Goal: Task Accomplishment & Management: Manage account settings

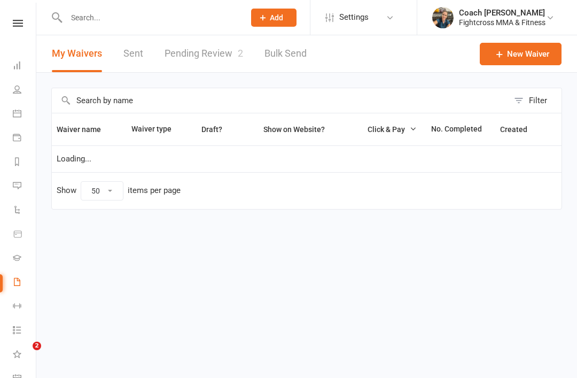
select select "50"
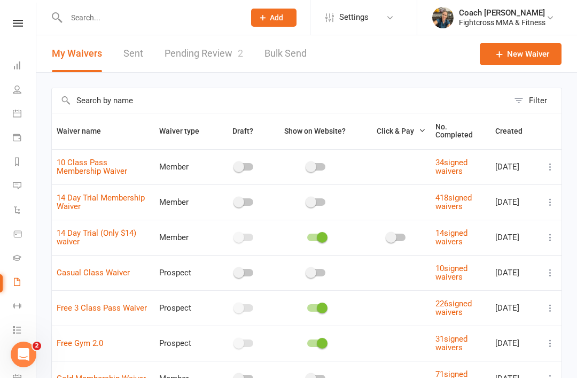
click at [202, 53] on link "Pending Review 2" at bounding box center [203, 53] width 78 height 37
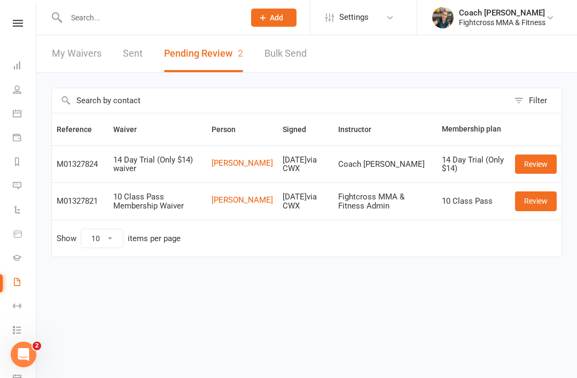
click at [540, 162] on link "Review" at bounding box center [536, 163] width 42 height 19
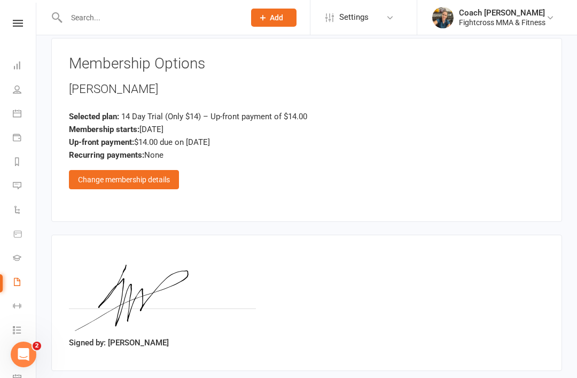
scroll to position [1400, 0]
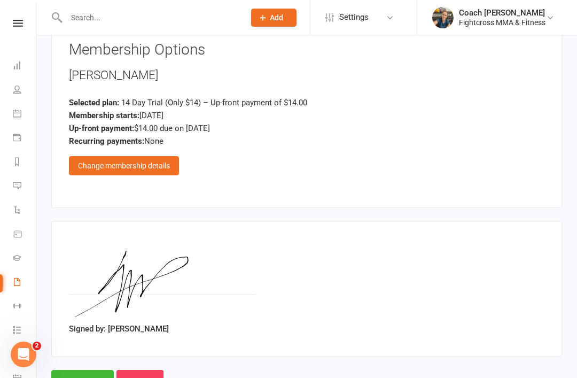
click at [81, 370] on input "Approve" at bounding box center [82, 381] width 62 height 22
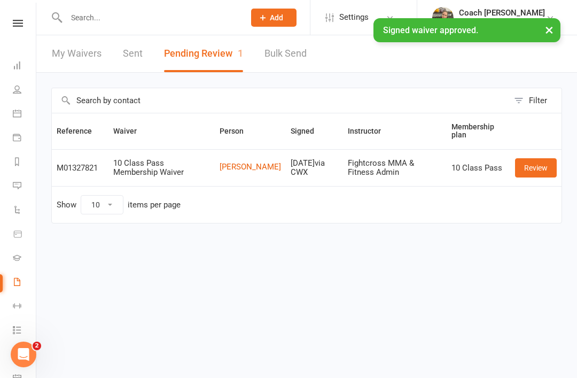
click at [540, 168] on link "Review" at bounding box center [536, 167] width 42 height 19
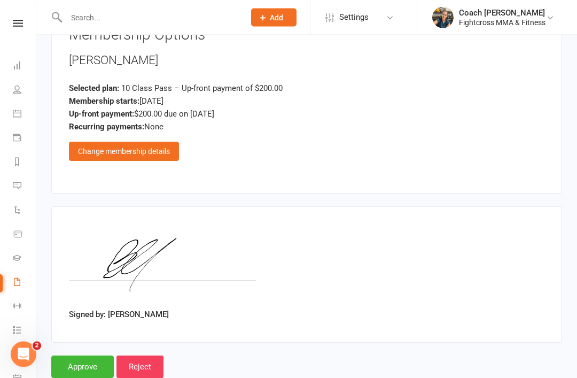
scroll to position [745, 0]
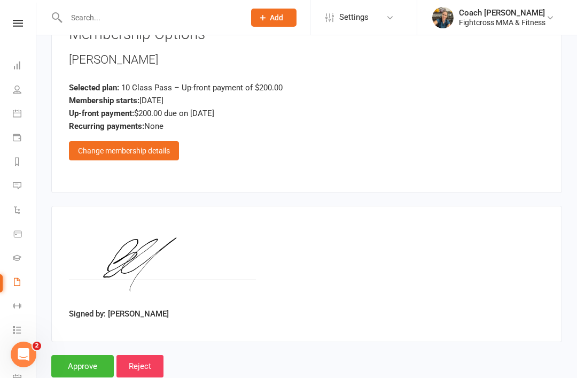
click at [81, 359] on input "Approve" at bounding box center [82, 366] width 62 height 22
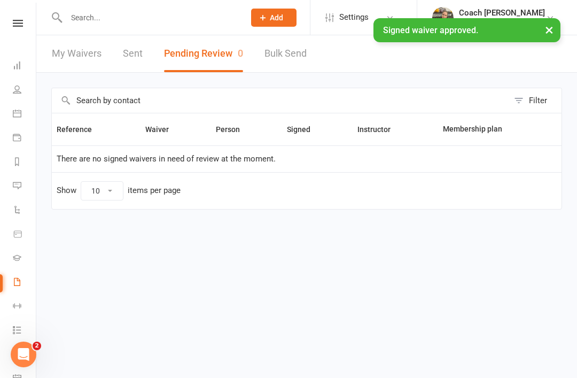
click at [23, 24] on link at bounding box center [18, 23] width 38 height 7
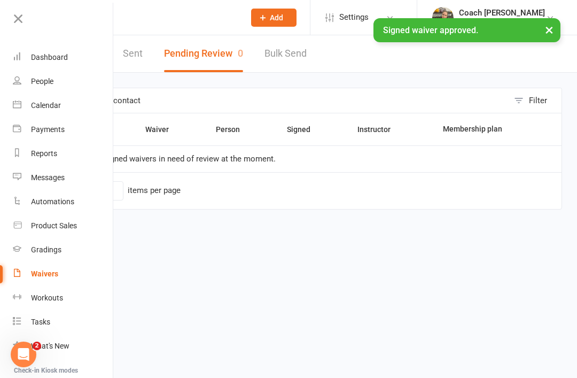
click at [51, 57] on div "Dashboard" at bounding box center [49, 57] width 37 height 9
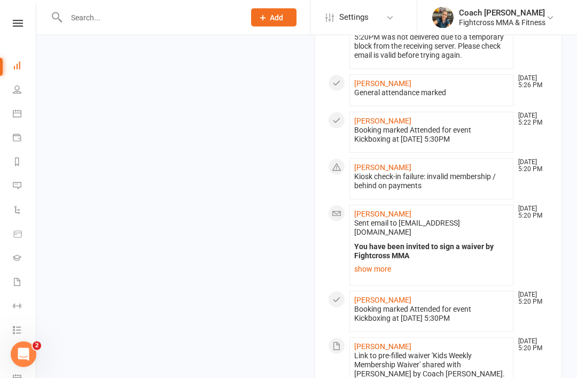
scroll to position [1148, 0]
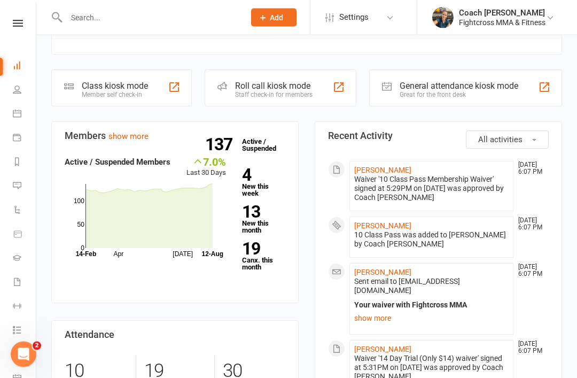
scroll to position [205, 0]
click at [383, 267] on link "[PERSON_NAME]" at bounding box center [382, 271] width 57 height 9
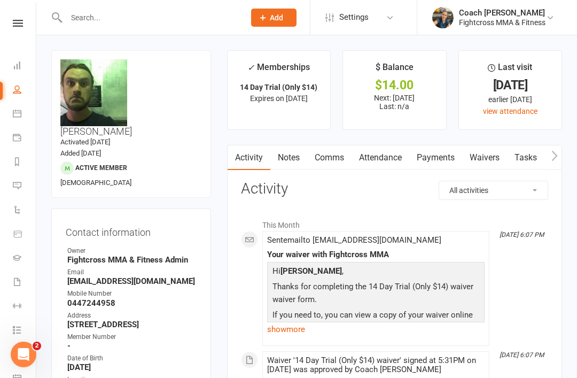
click at [434, 160] on link "Payments" at bounding box center [435, 157] width 53 height 25
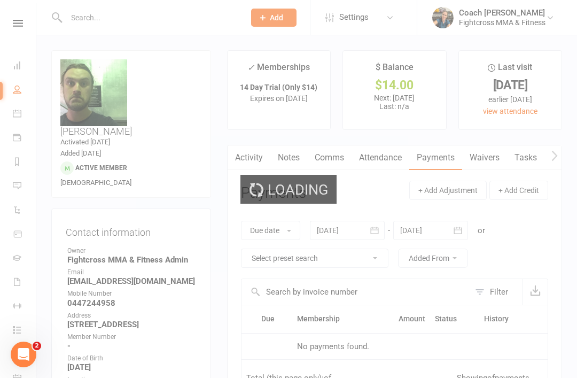
scroll to position [34, 0]
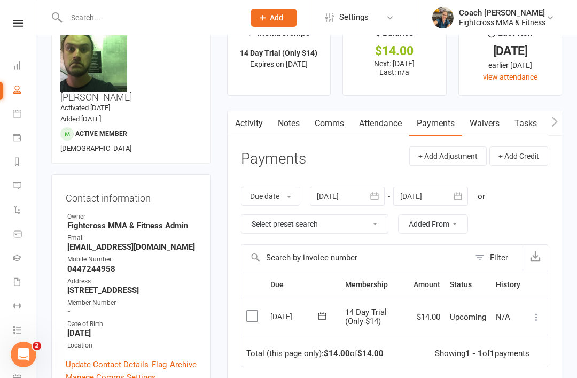
click at [257, 310] on label at bounding box center [253, 315] width 14 height 11
click at [253, 310] on input "checkbox" at bounding box center [249, 310] width 7 height 0
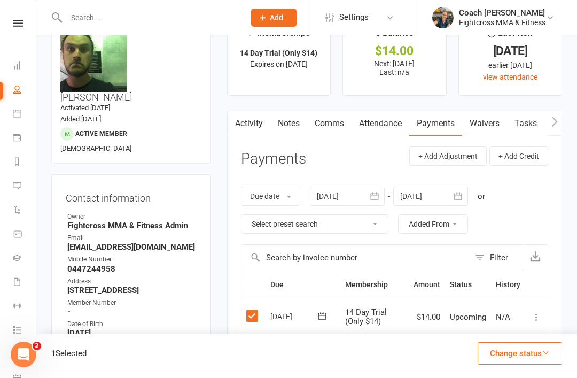
click at [523, 354] on button "Change status" at bounding box center [519, 353] width 84 height 22
click at [507, 281] on link "Paid (POS)" at bounding box center [509, 281] width 106 height 21
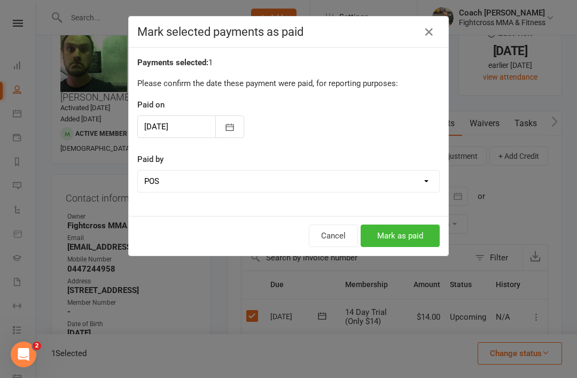
click at [413, 239] on button "Mark as paid" at bounding box center [399, 235] width 79 height 22
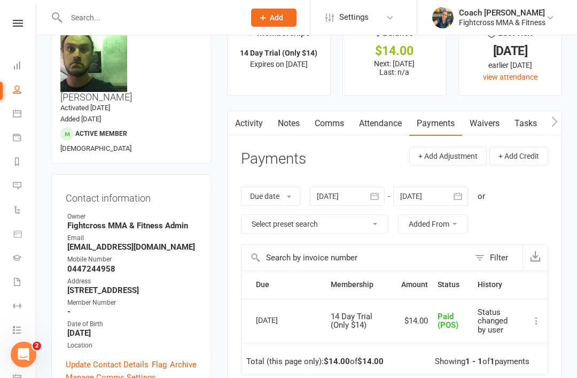
click at [11, 24] on link at bounding box center [18, 23] width 38 height 7
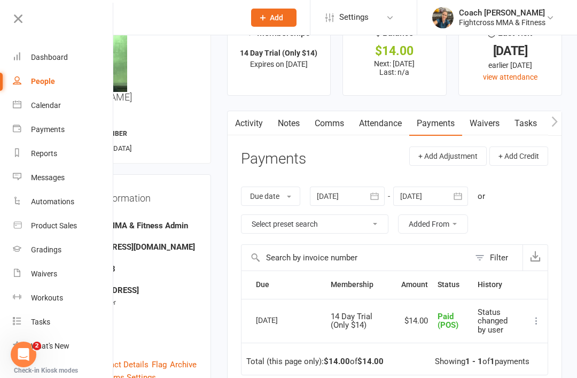
click at [53, 58] on div "Dashboard" at bounding box center [49, 57] width 37 height 9
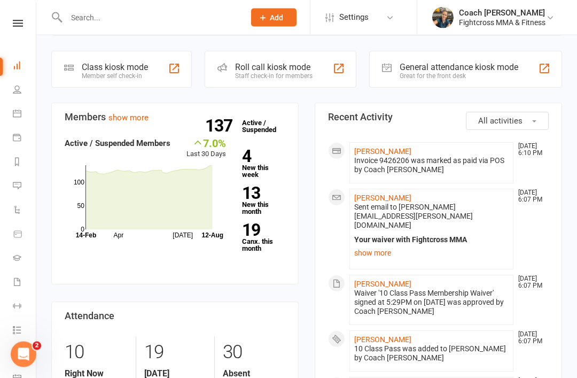
scroll to position [224, 0]
click at [368, 193] on link "[PERSON_NAME]" at bounding box center [382, 197] width 57 height 9
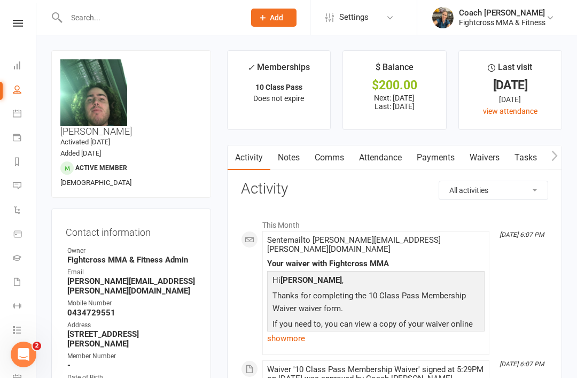
click at [436, 158] on link "Payments" at bounding box center [435, 157] width 53 height 25
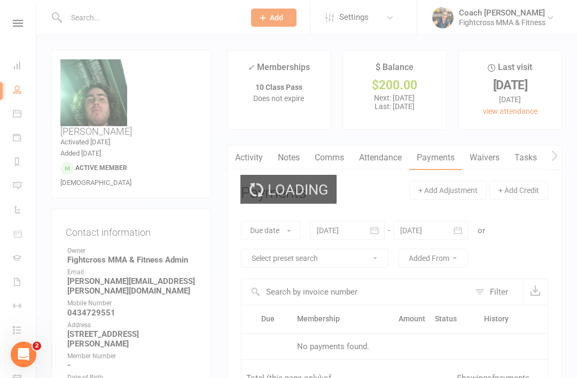
scroll to position [34, 0]
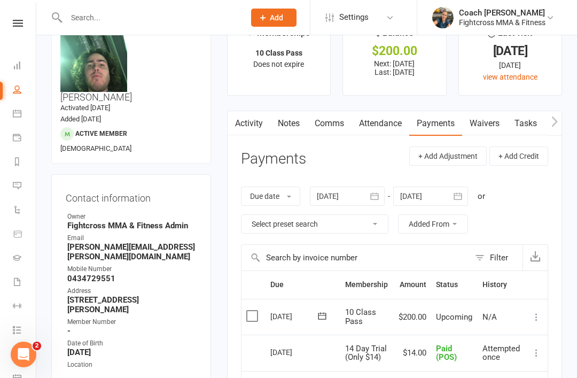
click at [251, 314] on label at bounding box center [253, 315] width 14 height 11
click at [251, 310] on input "checkbox" at bounding box center [249, 310] width 7 height 0
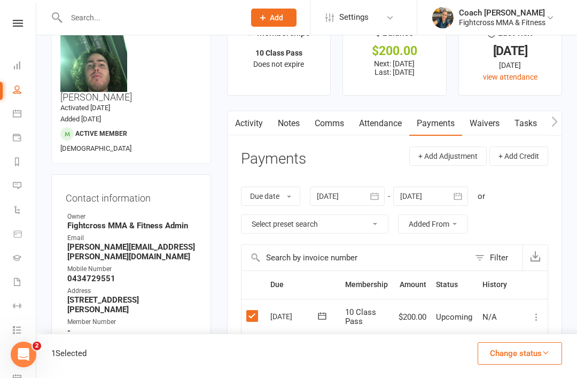
click at [531, 354] on button "Change status" at bounding box center [519, 353] width 84 height 22
click at [497, 283] on link "Paid (POS)" at bounding box center [509, 281] width 106 height 21
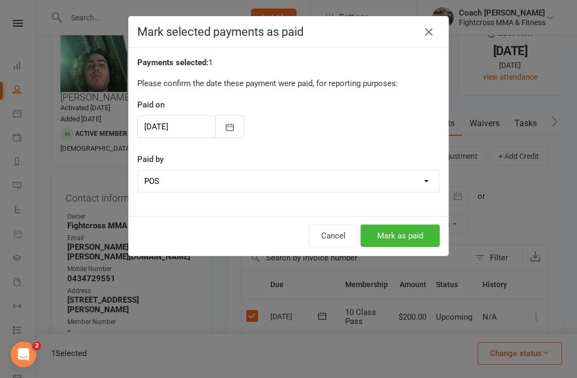
click at [406, 236] on button "Mark as paid" at bounding box center [399, 235] width 79 height 22
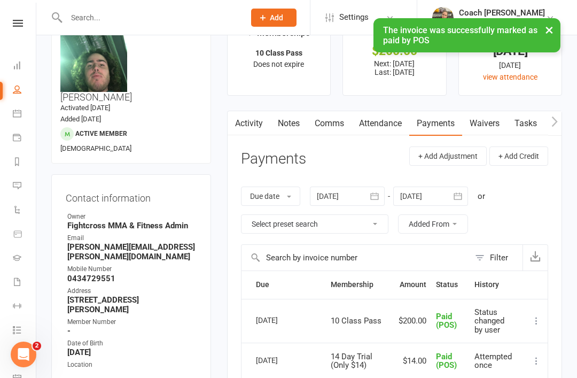
click at [22, 13] on nav "Clubworx Dashboard People Calendar Payments Reports Messages Automations Produc…" at bounding box center [18, 192] width 36 height 378
click at [13, 25] on icon at bounding box center [18, 23] width 10 height 7
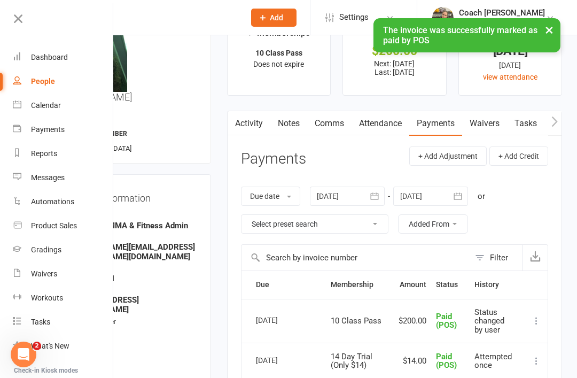
click at [43, 61] on div "Dashboard" at bounding box center [49, 57] width 37 height 9
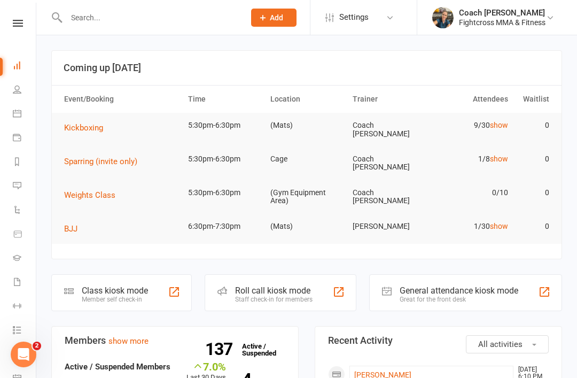
click at [94, 21] on input "text" at bounding box center [150, 17] width 174 height 15
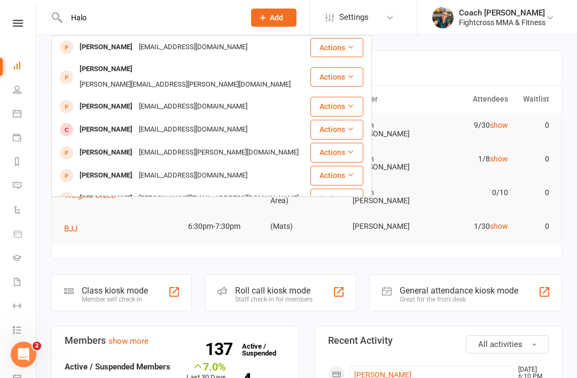
type input "Halo"
click at [121, 45] on div "[PERSON_NAME]" at bounding box center [105, 47] width 59 height 15
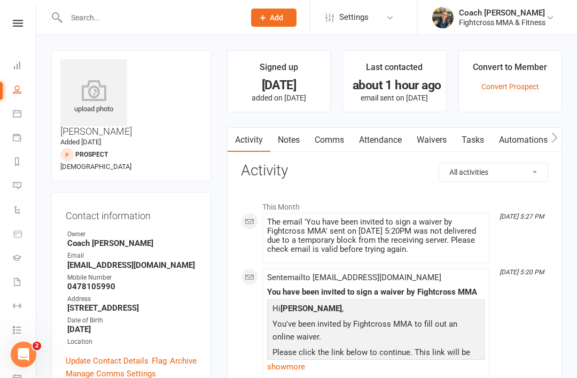
click at [336, 138] on link "Comms" at bounding box center [329, 140] width 44 height 25
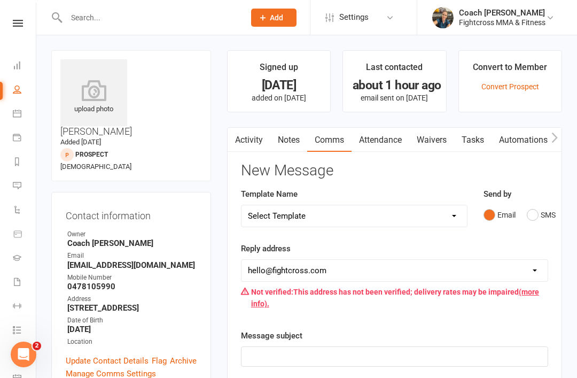
click at [538, 215] on button "SMS" at bounding box center [541, 215] width 29 height 20
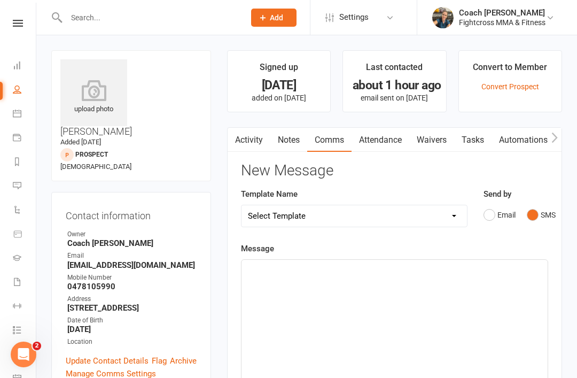
click at [366, 280] on div "﻿" at bounding box center [394, 340] width 306 height 160
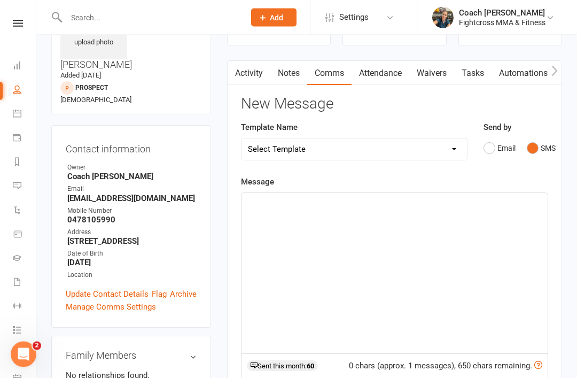
scroll to position [66, 0]
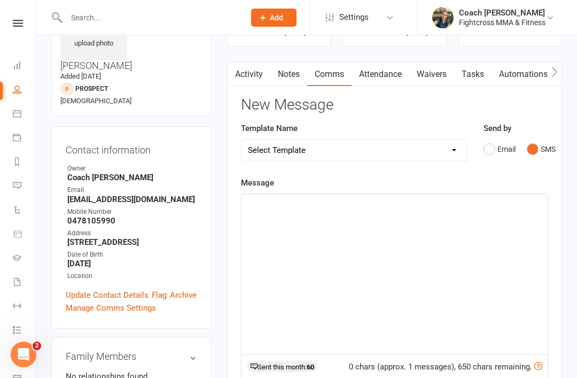
click at [493, 149] on button "Email" at bounding box center [499, 149] width 32 height 20
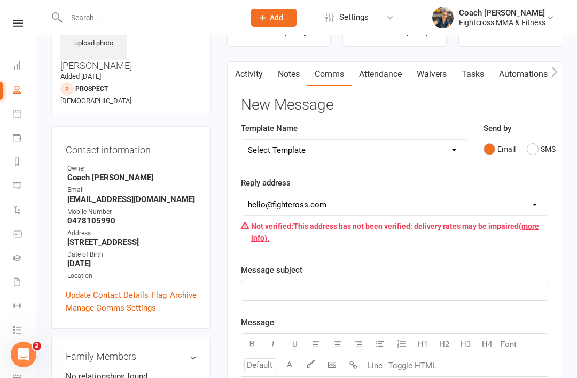
click at [292, 291] on p "﻿" at bounding box center [394, 290] width 293 height 13
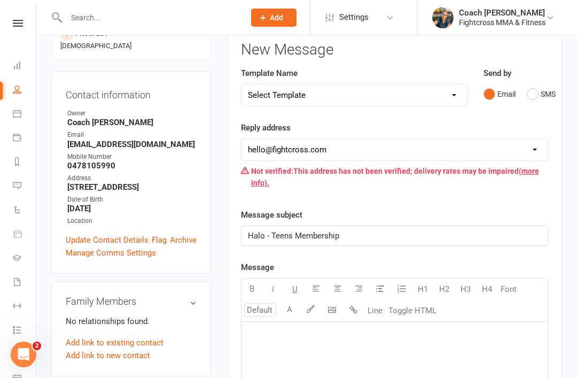
scroll to position [0, 0]
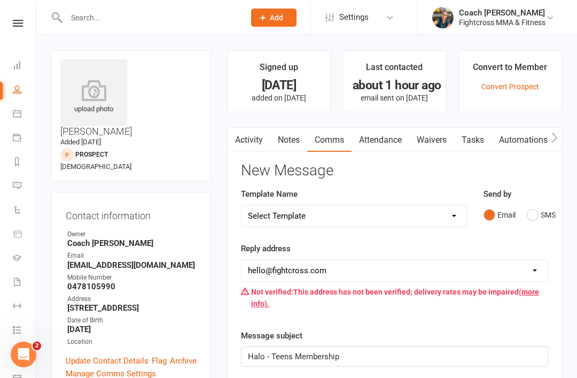
click at [434, 141] on link "Waivers" at bounding box center [431, 140] width 45 height 25
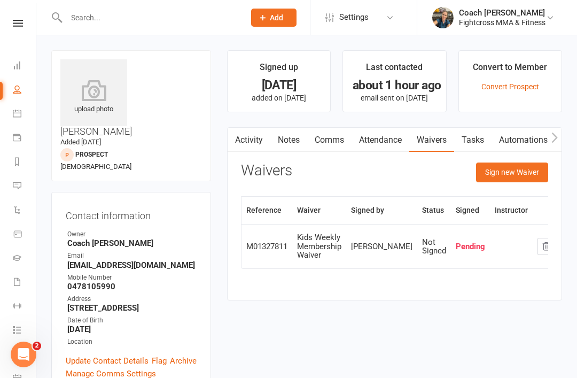
click at [522, 171] on button "Sign new Waiver" at bounding box center [512, 171] width 72 height 19
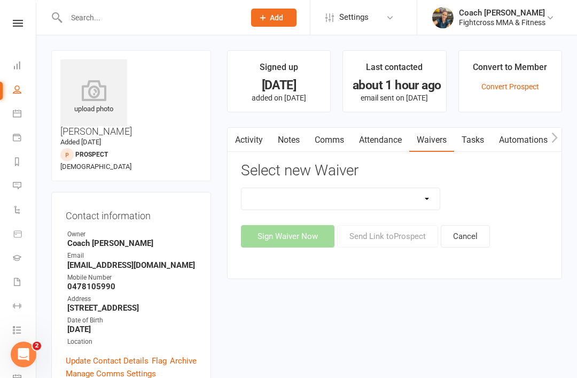
click at [427, 202] on select "10 Class Pass Membership Waiver 14 Day Trial Membership Waiver 14 Day Trial (On…" at bounding box center [340, 198] width 199 height 21
select select "9701"
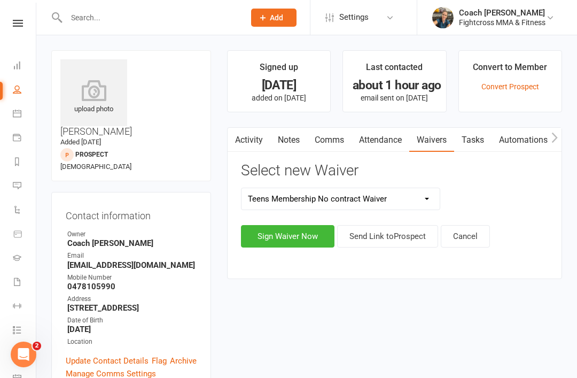
click at [400, 235] on button "Send Link to [GEOGRAPHIC_DATA]" at bounding box center [387, 236] width 101 height 22
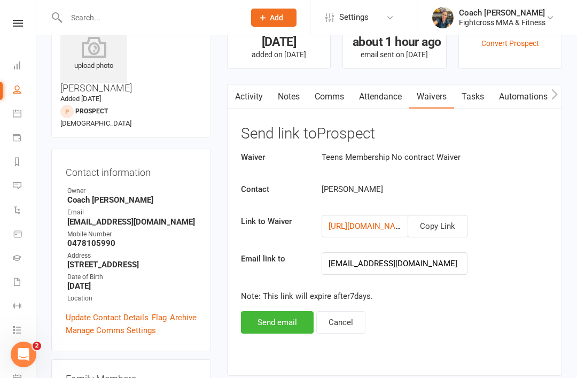
scroll to position [48, 0]
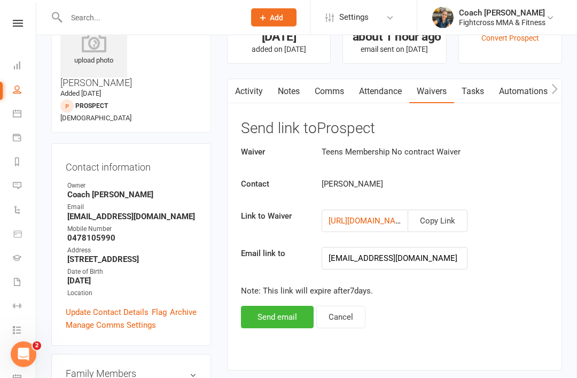
click at [277, 312] on button "Send email" at bounding box center [277, 317] width 73 height 22
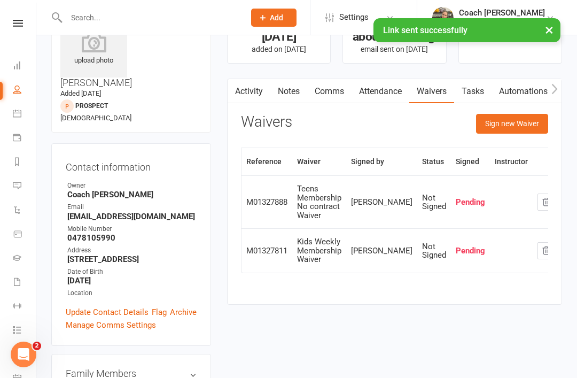
click at [541, 247] on icon "button" at bounding box center [546, 251] width 10 height 10
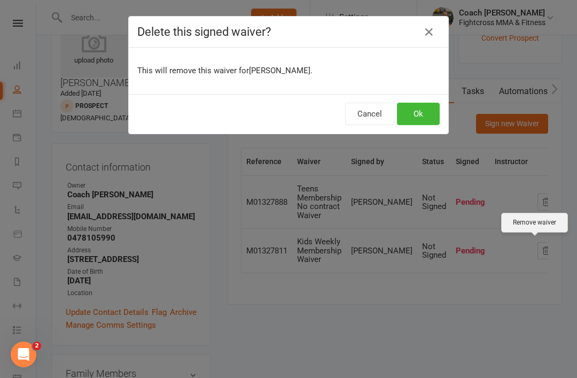
click at [424, 115] on button "Ok" at bounding box center [418, 114] width 43 height 22
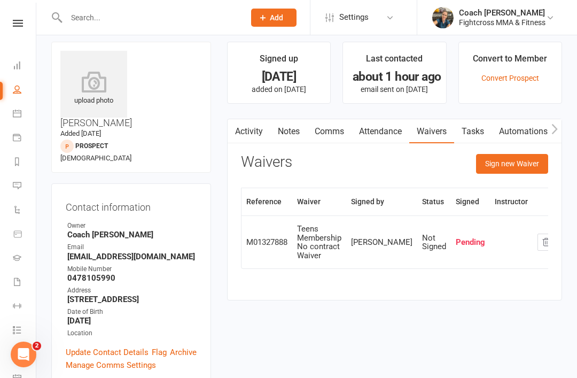
scroll to position [0, 0]
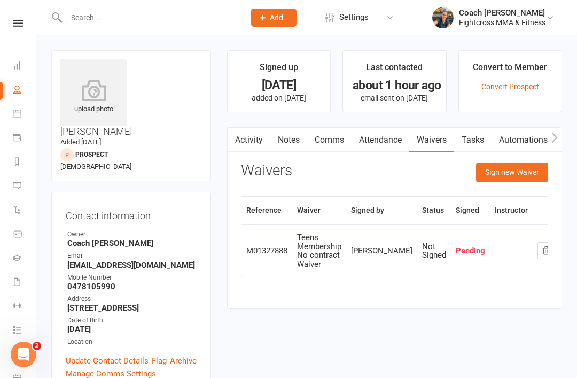
click at [19, 25] on icon at bounding box center [18, 23] width 10 height 7
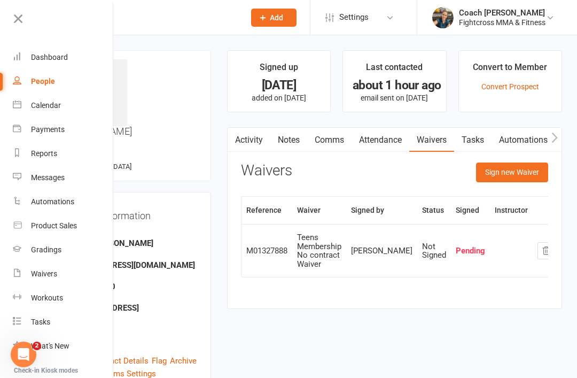
click at [50, 58] on div "Dashboard" at bounding box center [49, 57] width 37 height 9
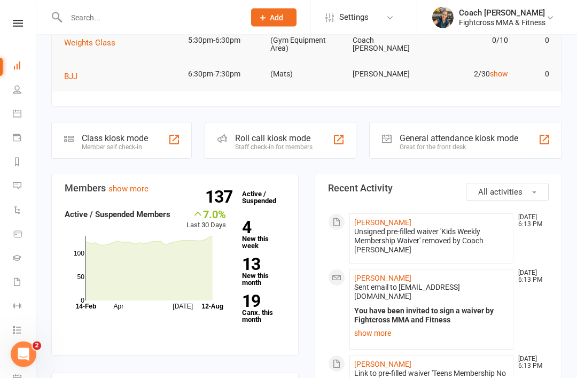
scroll to position [153, 0]
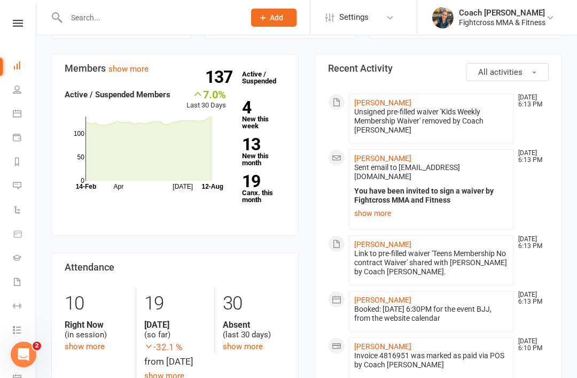
scroll to position [0, 0]
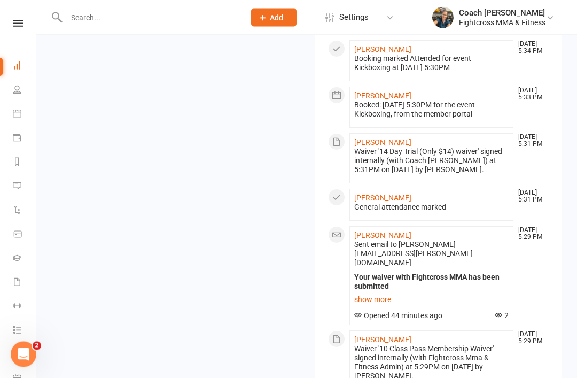
scroll to position [1142, 0]
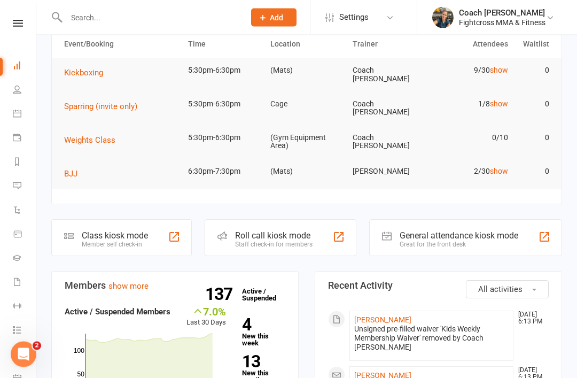
scroll to position [0, 0]
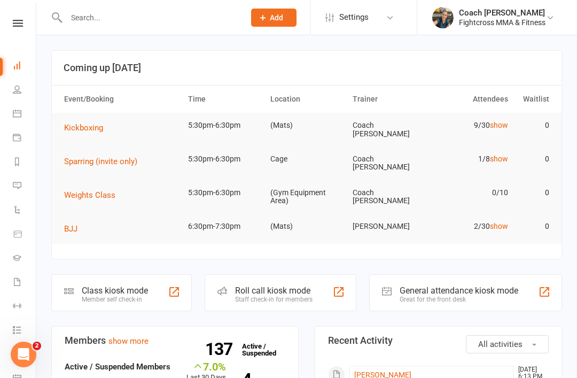
click at [106, 20] on input "text" at bounding box center [150, 17] width 174 height 15
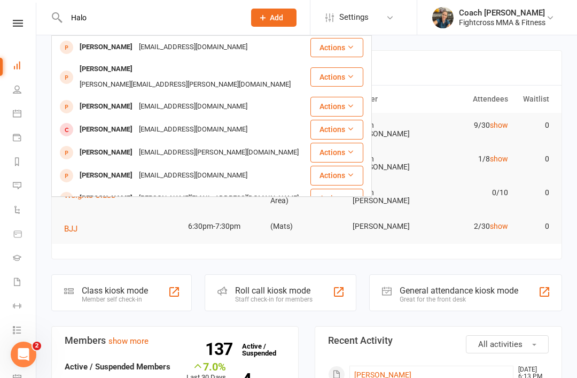
type input "Halo"
click at [116, 43] on div "[PERSON_NAME]" at bounding box center [105, 47] width 59 height 15
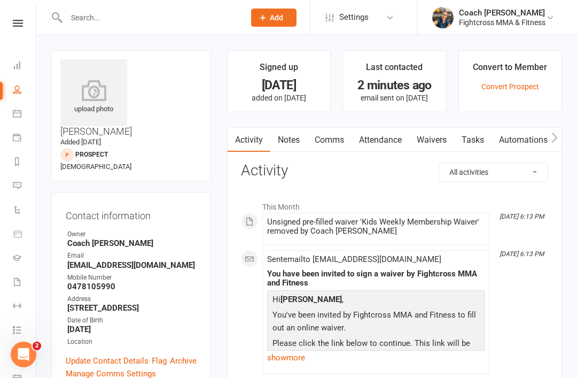
click at [438, 144] on link "Waivers" at bounding box center [431, 140] width 45 height 25
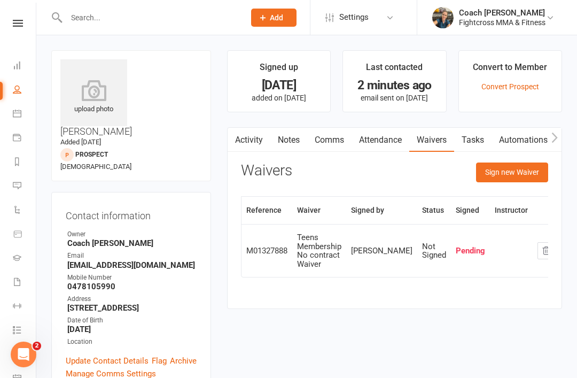
click at [519, 174] on button "Sign new Waiver" at bounding box center [512, 171] width 72 height 19
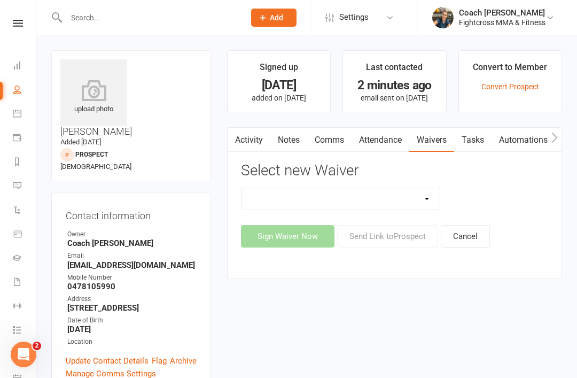
click at [439, 145] on link "Waivers" at bounding box center [431, 140] width 45 height 25
click at [250, 141] on link "Activity" at bounding box center [248, 140] width 43 height 25
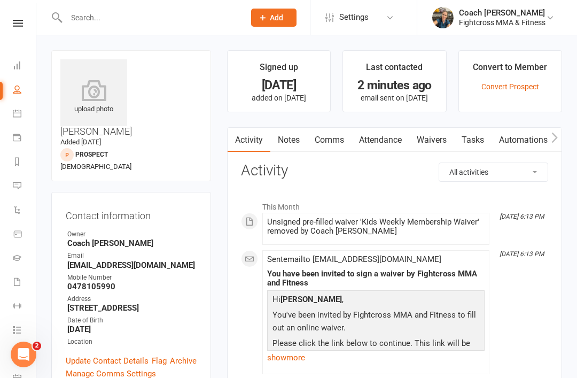
click at [289, 351] on link "show more" at bounding box center [375, 357] width 217 height 15
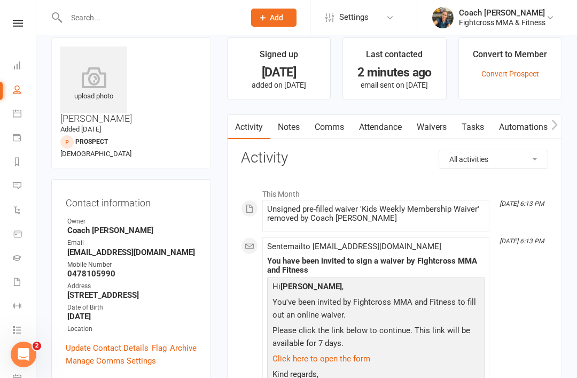
scroll to position [17, 0]
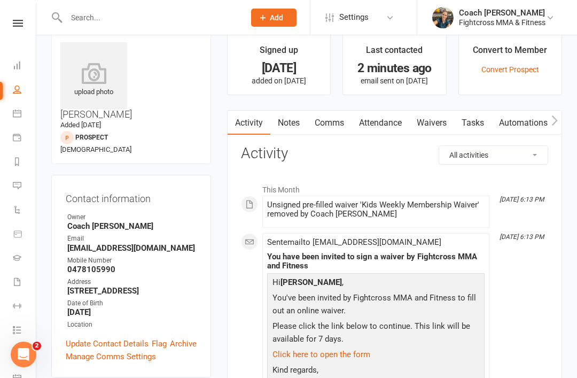
click at [335, 352] on link "Click here to open the form" at bounding box center [321, 354] width 98 height 10
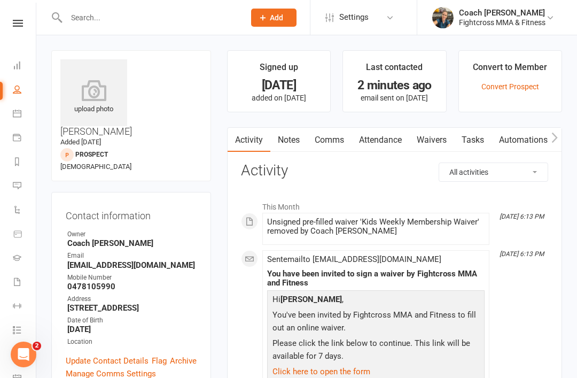
click at [331, 370] on link "Click here to open the form" at bounding box center [321, 371] width 98 height 10
click at [438, 140] on link "Waivers" at bounding box center [431, 140] width 45 height 25
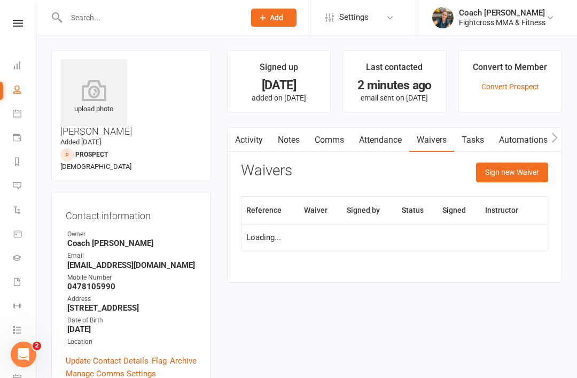
scroll to position [51, 0]
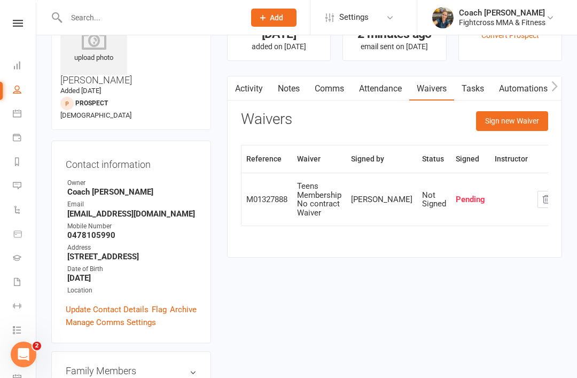
click at [318, 197] on div "Teens Membership No contract Waiver" at bounding box center [319, 199] width 44 height 35
click at [53, 263] on div "Contact information Owner Coach Meli Email Im_enough77@icoud.com Mobile Number …" at bounding box center [131, 241] width 160 height 202
click at [20, 287] on link "Waivers" at bounding box center [25, 283] width 24 height 24
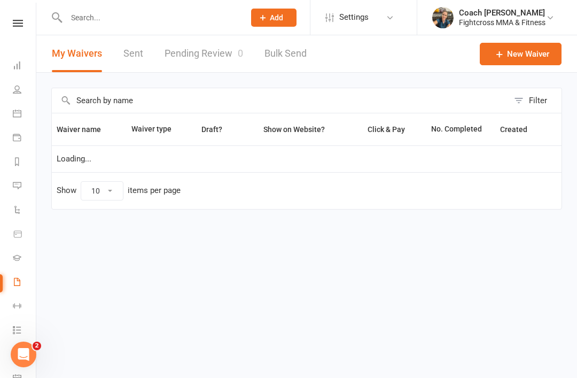
select select "50"
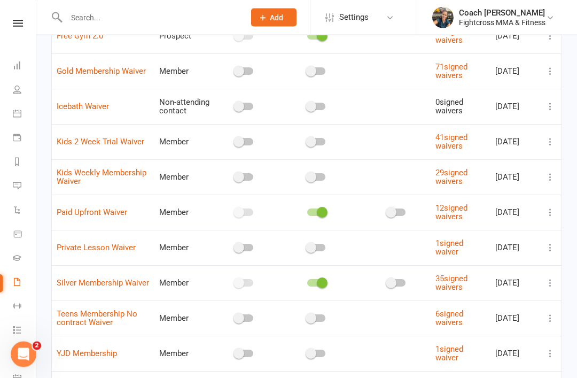
scroll to position [308, 0]
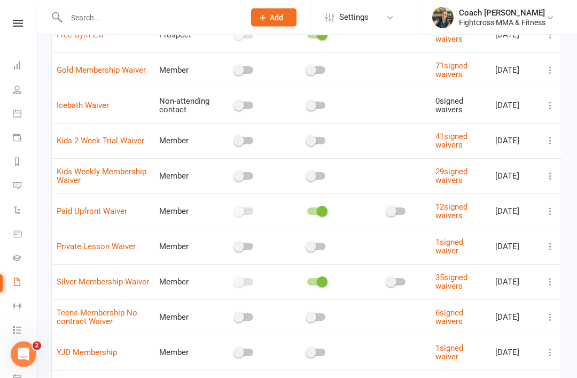
click at [551, 323] on icon at bounding box center [550, 317] width 11 height 11
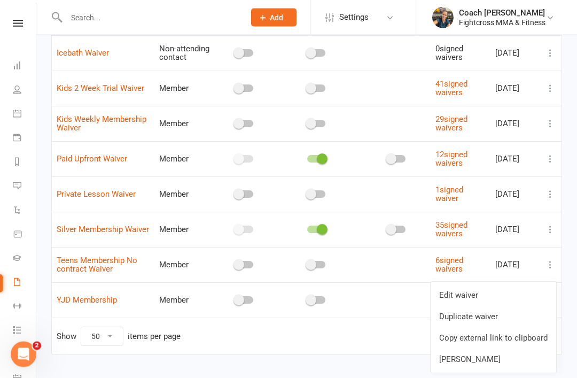
scroll to position [360, 0]
click at [526, 337] on link "Copy external link to clipboard" at bounding box center [492, 337] width 125 height 21
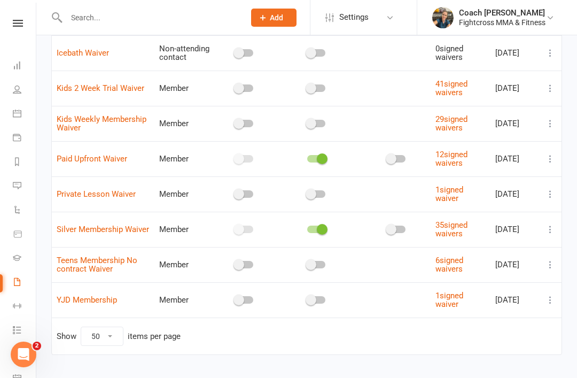
scroll to position [378, 0]
